Goal: Task Accomplishment & Management: Use online tool/utility

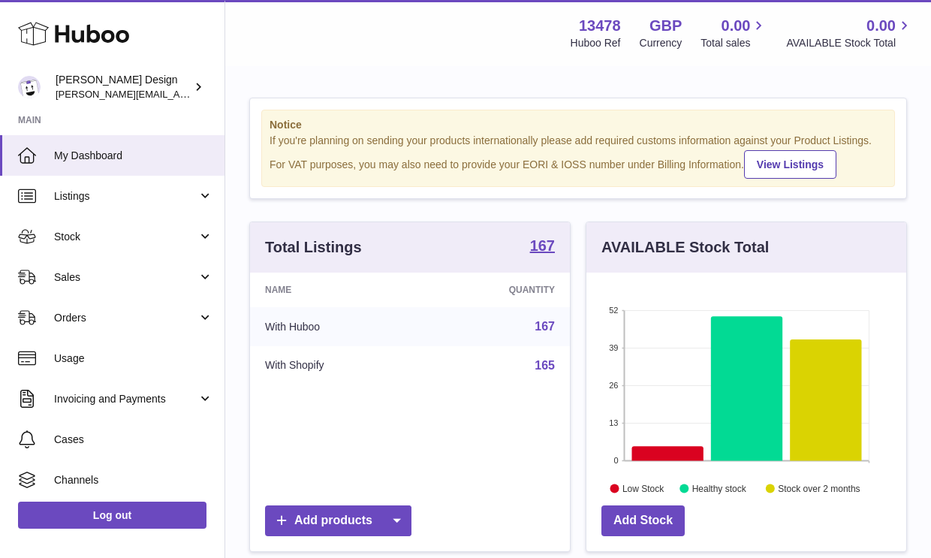
scroll to position [234, 320]
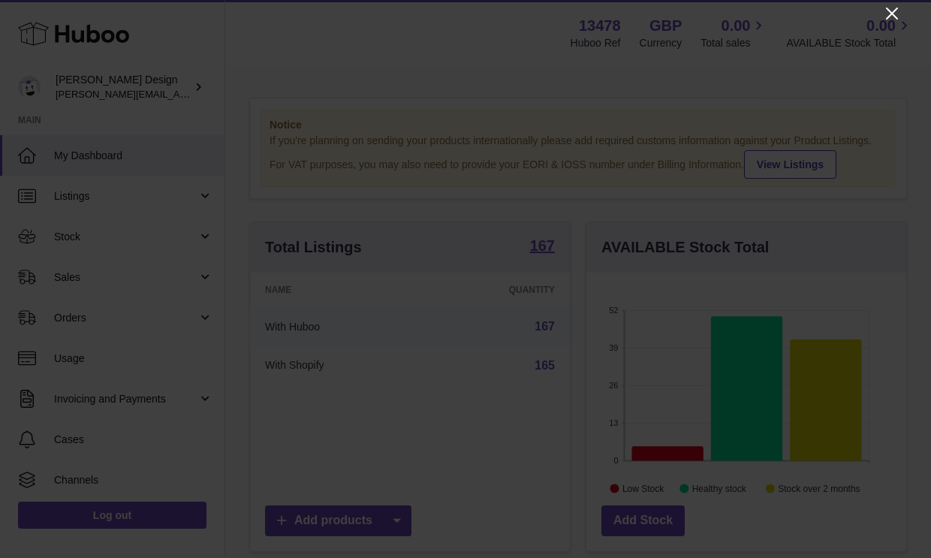
click at [892, 11] on icon "Close" at bounding box center [892, 14] width 18 height 18
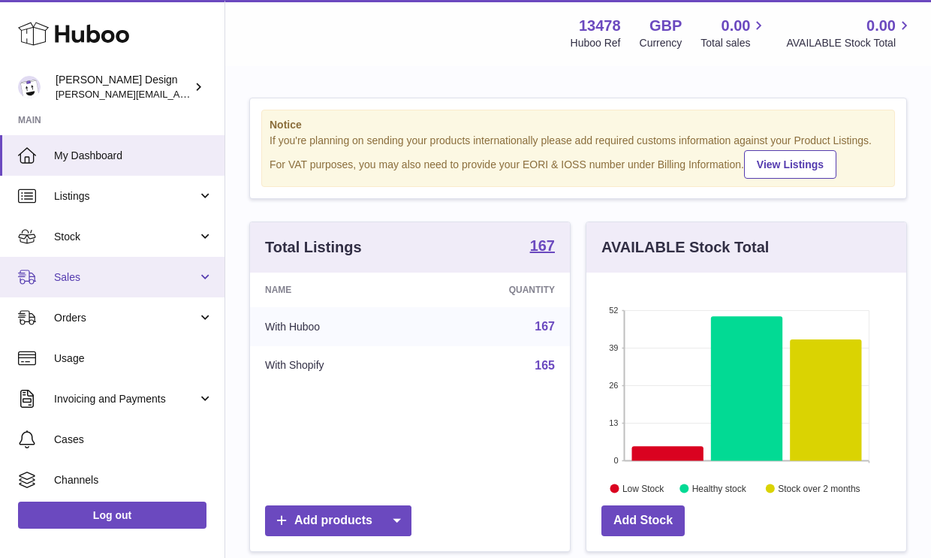
click at [95, 288] on link "Sales" at bounding box center [112, 277] width 224 height 41
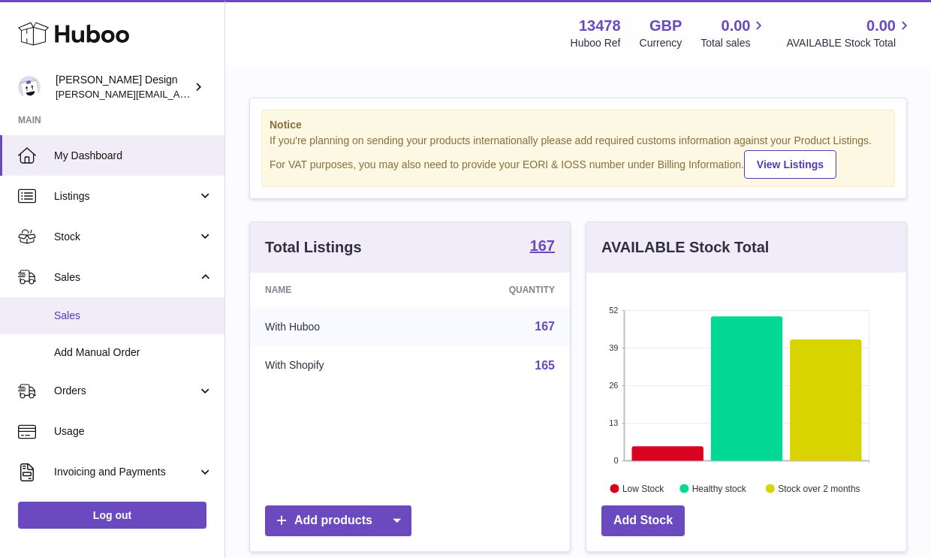
click at [80, 319] on span "Sales" at bounding box center [133, 315] width 159 height 14
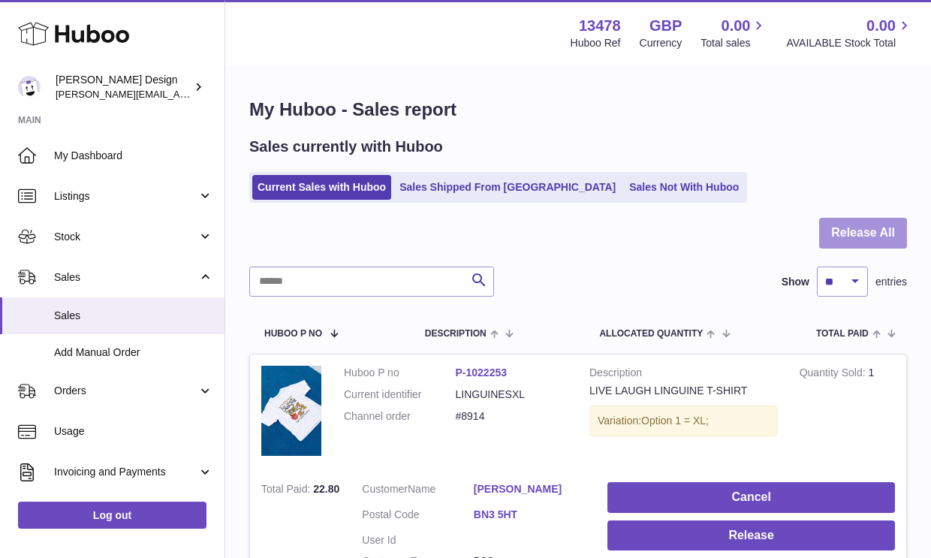
click at [835, 236] on button "Release All" at bounding box center [863, 233] width 88 height 31
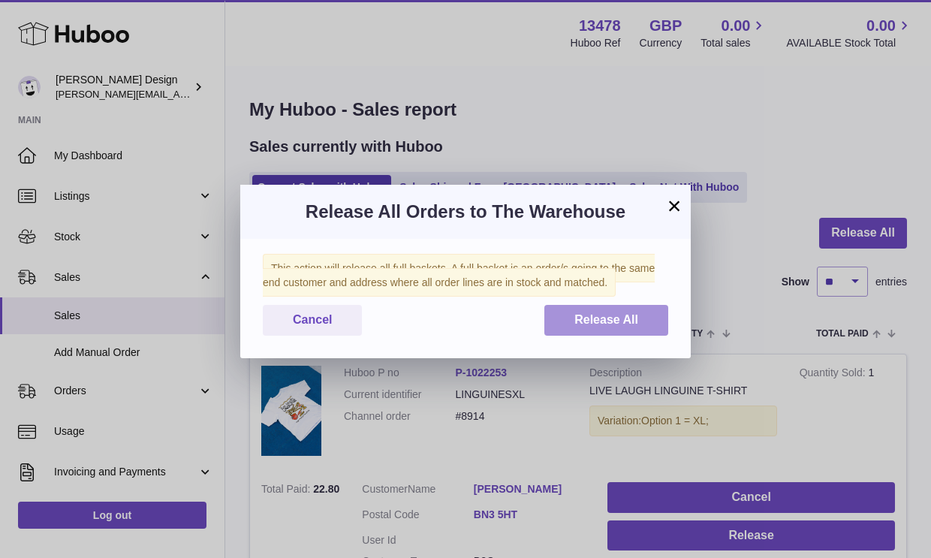
click at [578, 326] on span "Release All" at bounding box center [606, 319] width 64 height 13
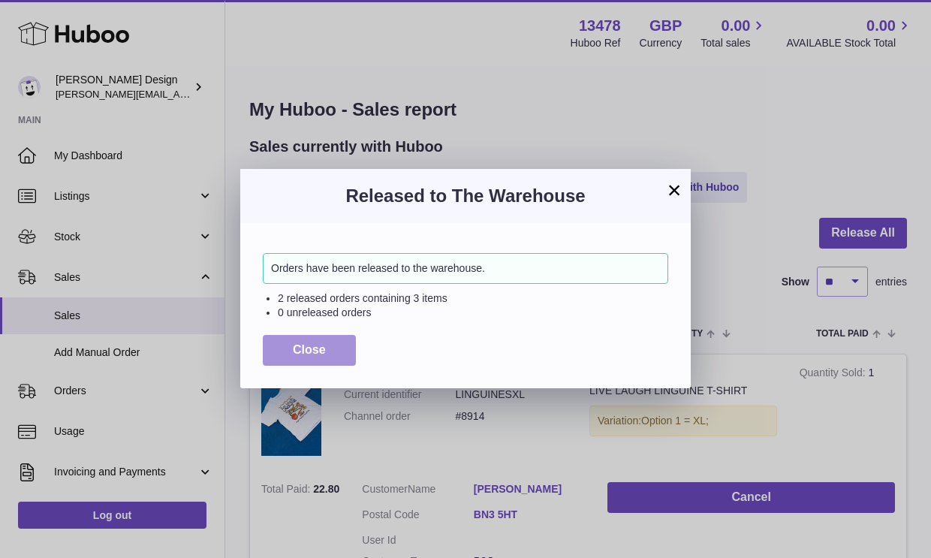
click at [315, 353] on span "Close" at bounding box center [309, 349] width 33 height 13
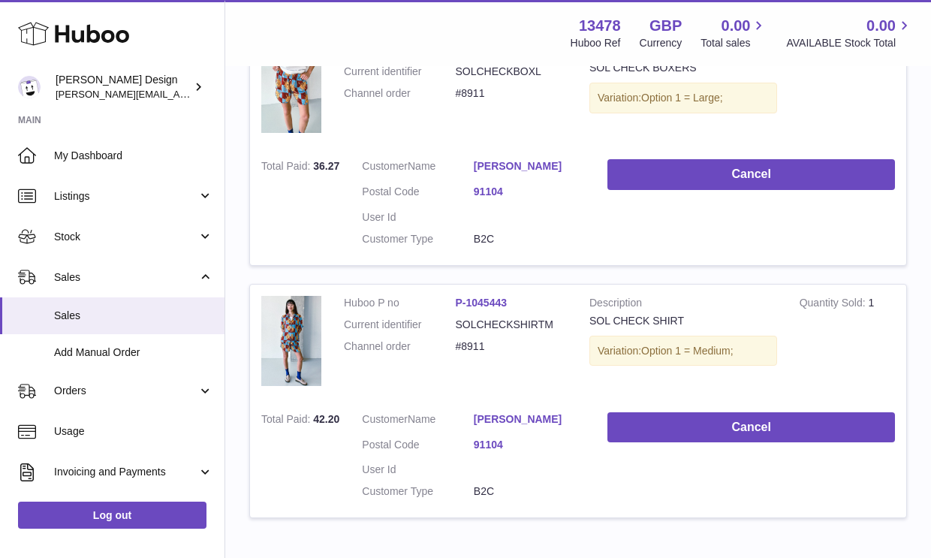
scroll to position [577, 0]
